Goal: Task Accomplishment & Management: Manage account settings

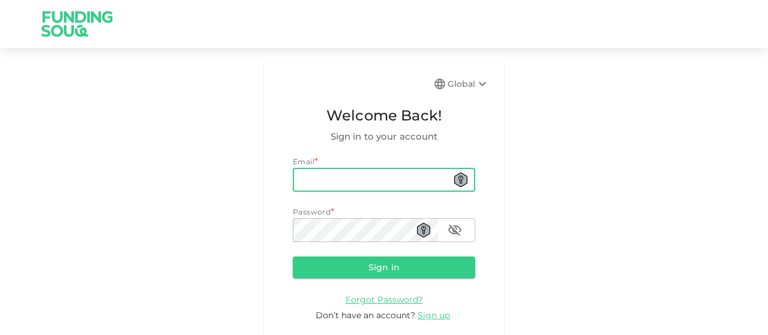
drag, startPoint x: 0, startPoint y: 0, endPoint x: 344, endPoint y: 176, distance: 386.0
click at [344, 176] on input "email" at bounding box center [384, 180] width 182 height 24
type input "[EMAIL_ADDRESS][DOMAIN_NAME]"
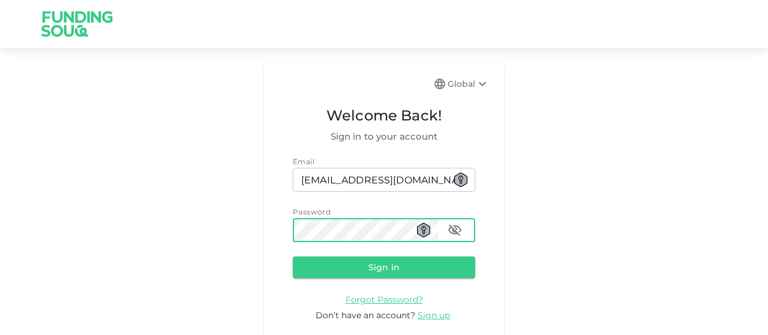
click at [293, 257] on button "Sign in" at bounding box center [384, 268] width 182 height 22
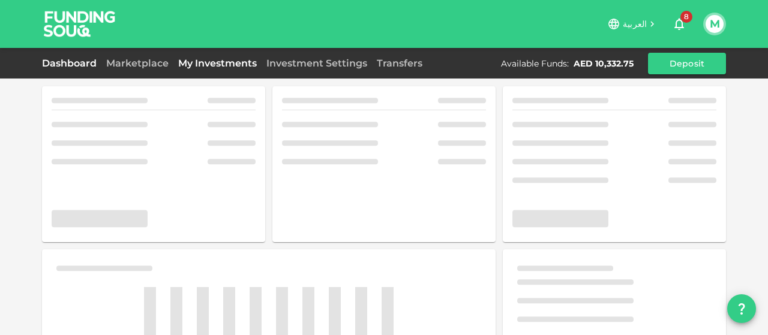
click at [218, 63] on link "My Investments" at bounding box center [217, 63] width 88 height 11
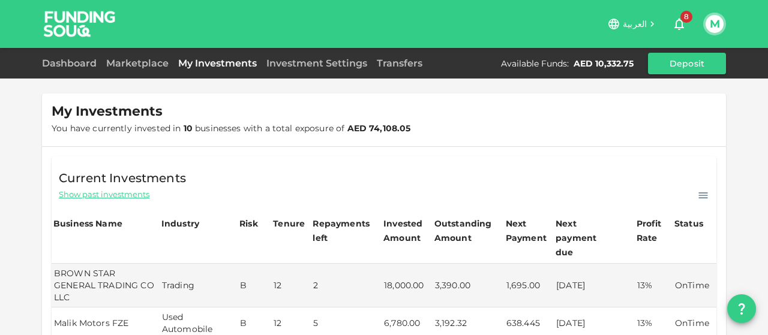
click at [546, 133] on div "My Investments You have currently invested in 10 businesses with a total exposu…" at bounding box center [384, 120] width 684 height 53
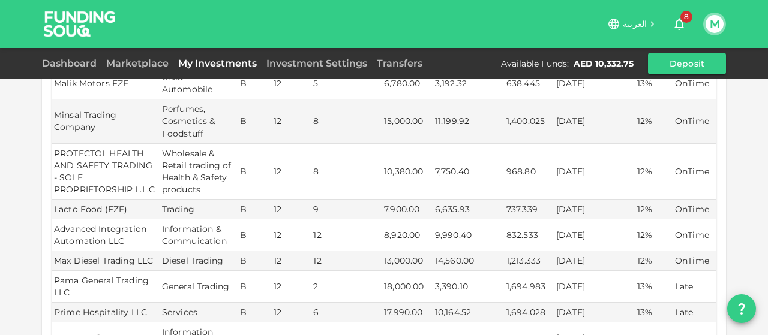
scroll to position [264, 0]
